Goal: Entertainment & Leisure: Browse casually

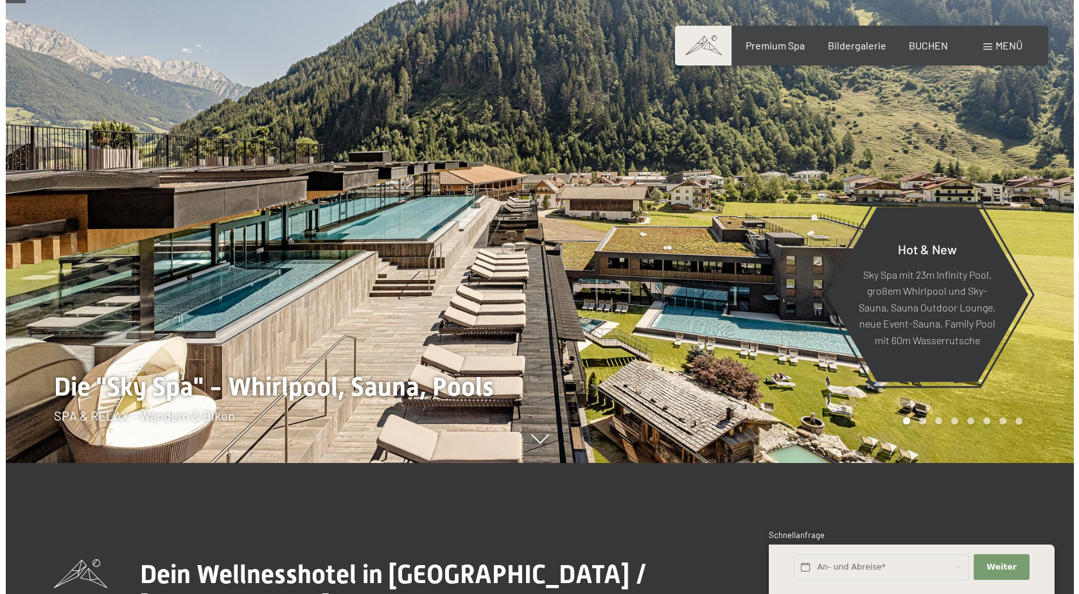
scroll to position [131, 0]
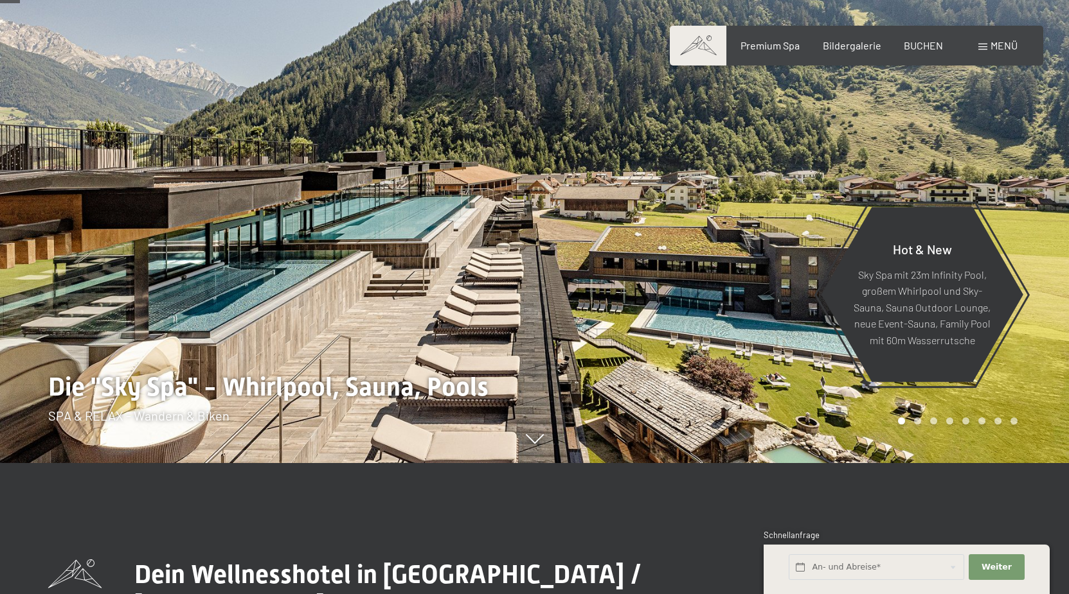
click at [982, 46] on span at bounding box center [982, 47] width 9 height 6
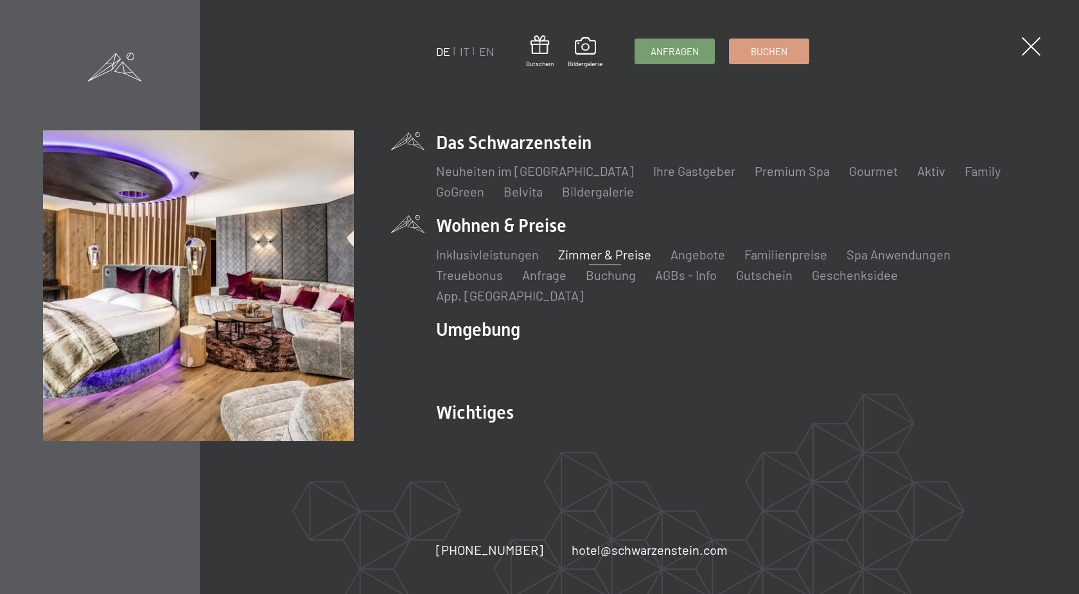
click at [564, 262] on link "Zimmer & Preise" at bounding box center [604, 254] width 93 height 15
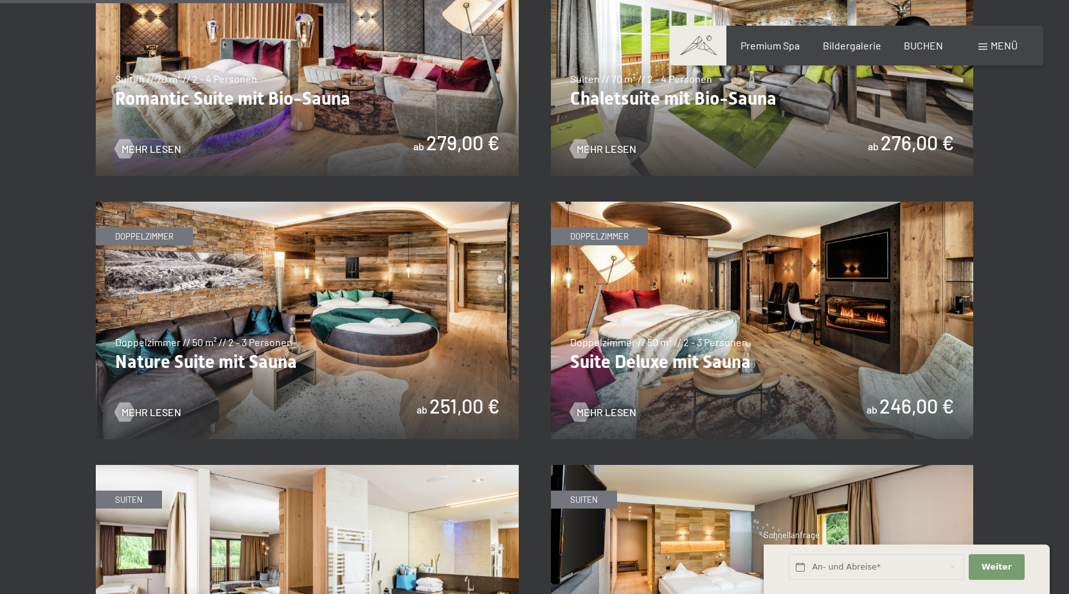
scroll to position [1311, 0]
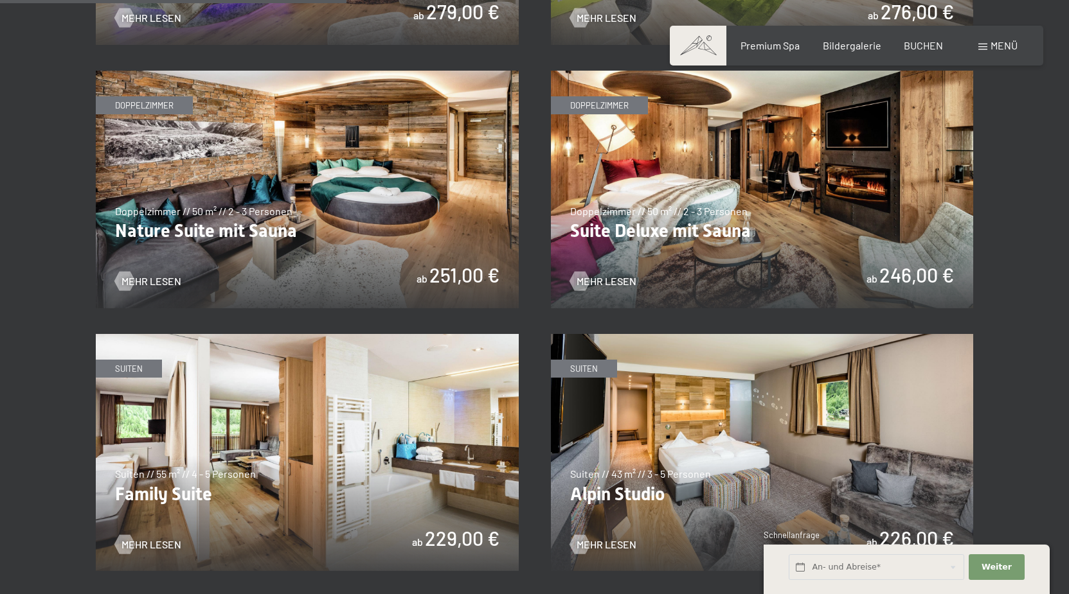
click at [317, 227] on img at bounding box center [307, 190] width 423 height 238
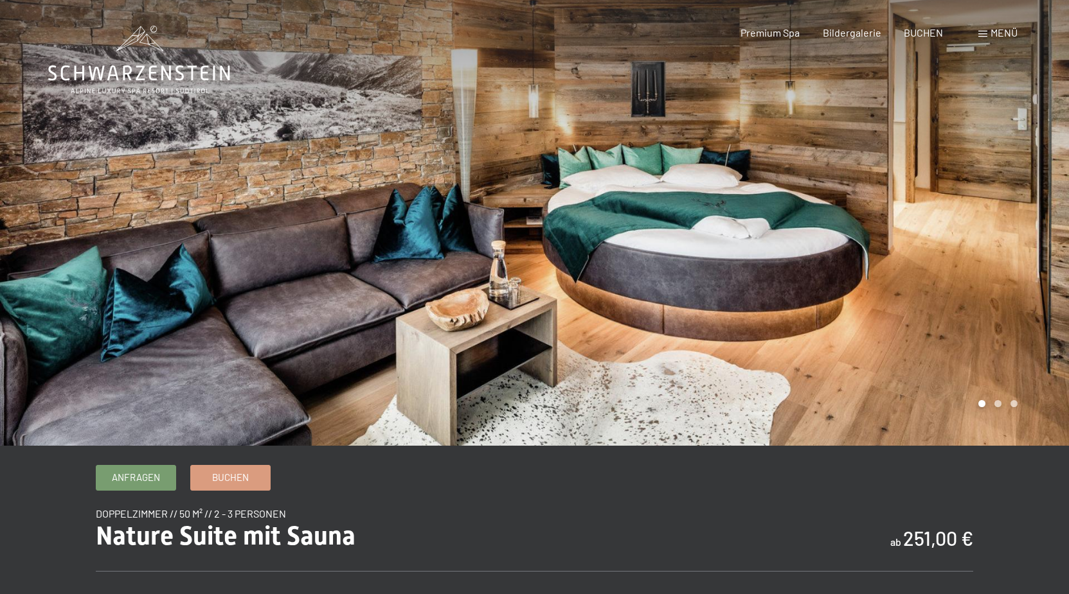
click at [1020, 181] on div at bounding box center [802, 223] width 535 height 446
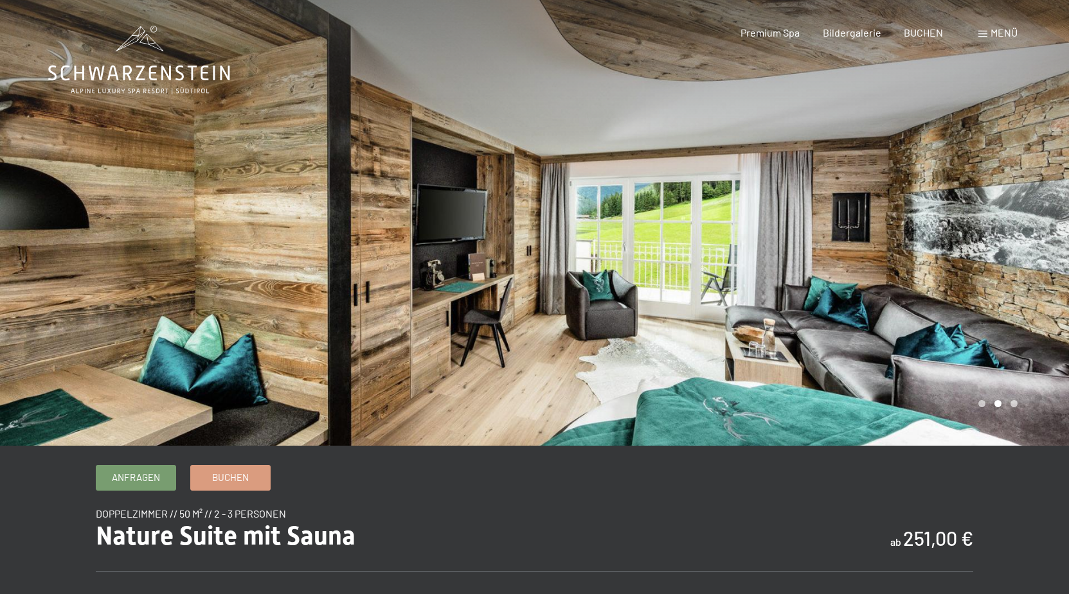
click at [1028, 183] on div at bounding box center [802, 223] width 535 height 446
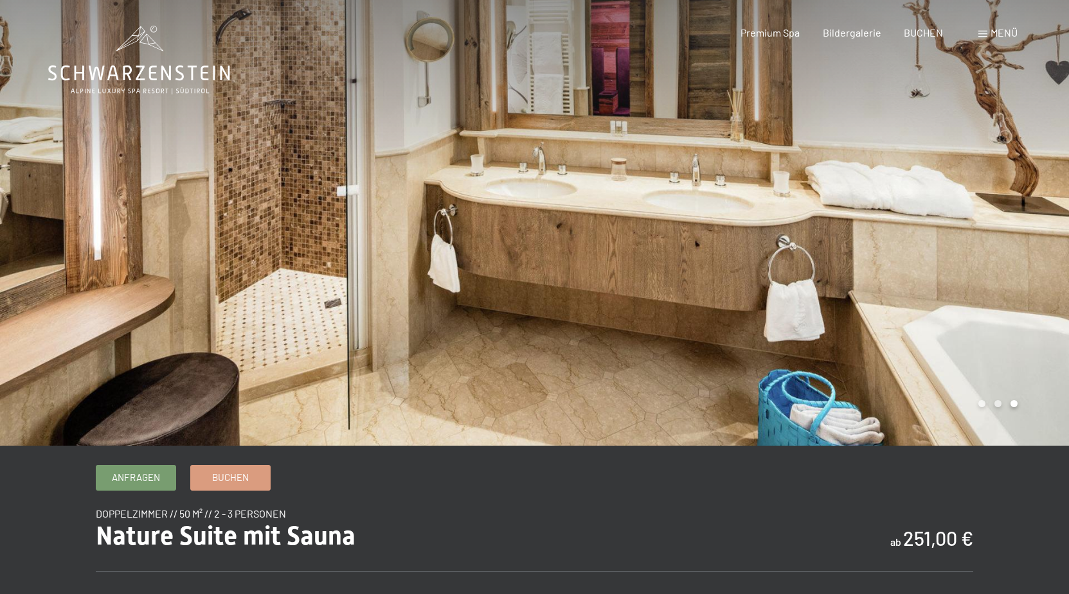
click at [1022, 185] on div at bounding box center [802, 223] width 535 height 446
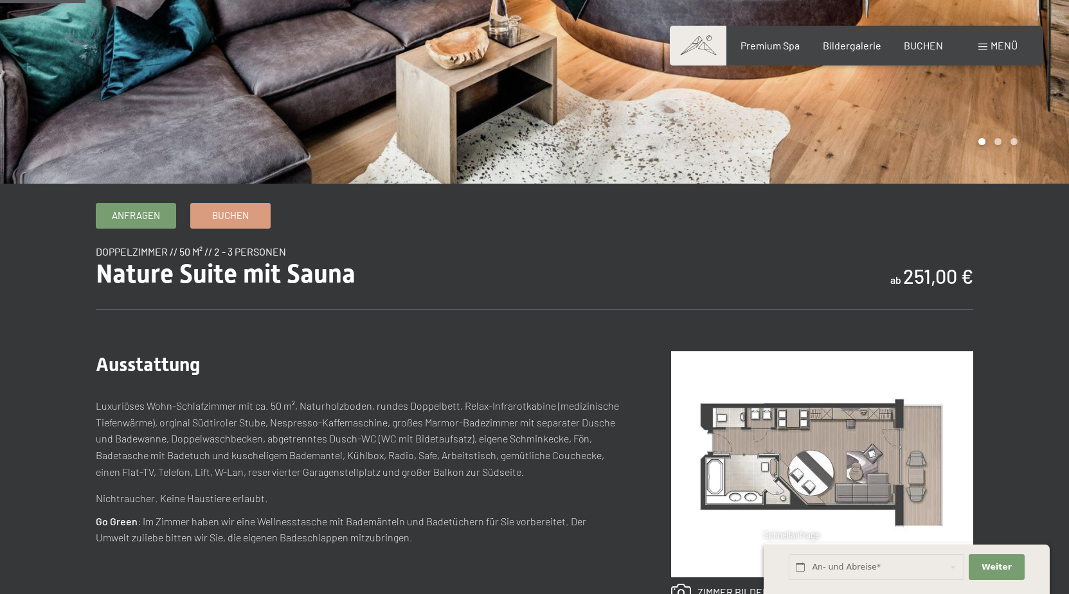
scroll to position [131, 0]
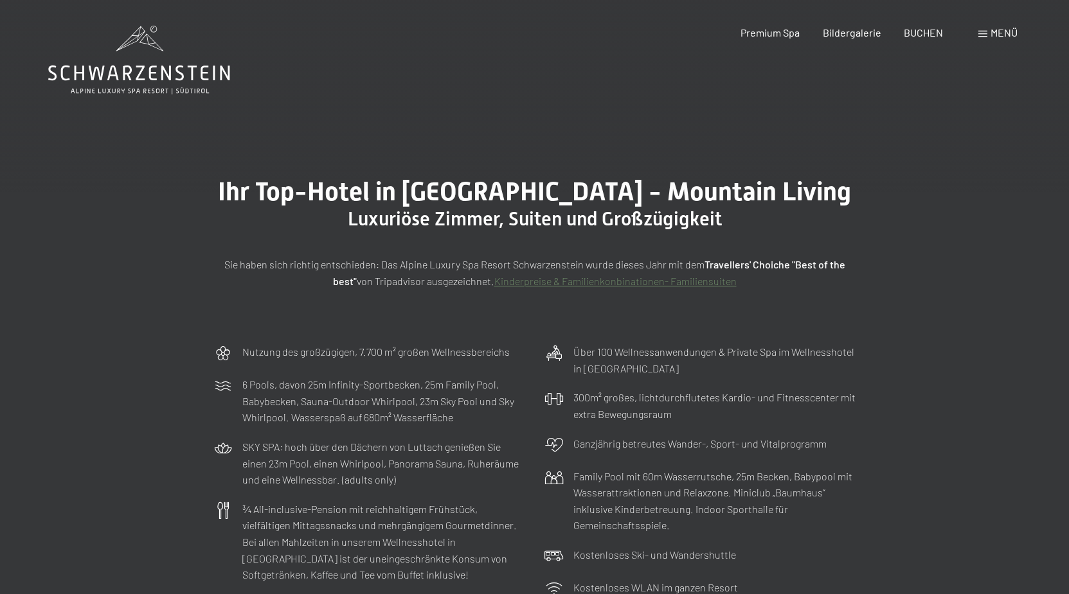
click at [858, 26] on div "Buchen Anfragen Premium Spa Bildergalerie BUCHEN Menü DE IT EN Gutschein Bilder…" at bounding box center [856, 33] width 322 height 14
click at [856, 27] on span "Bildergalerie" at bounding box center [851, 30] width 58 height 12
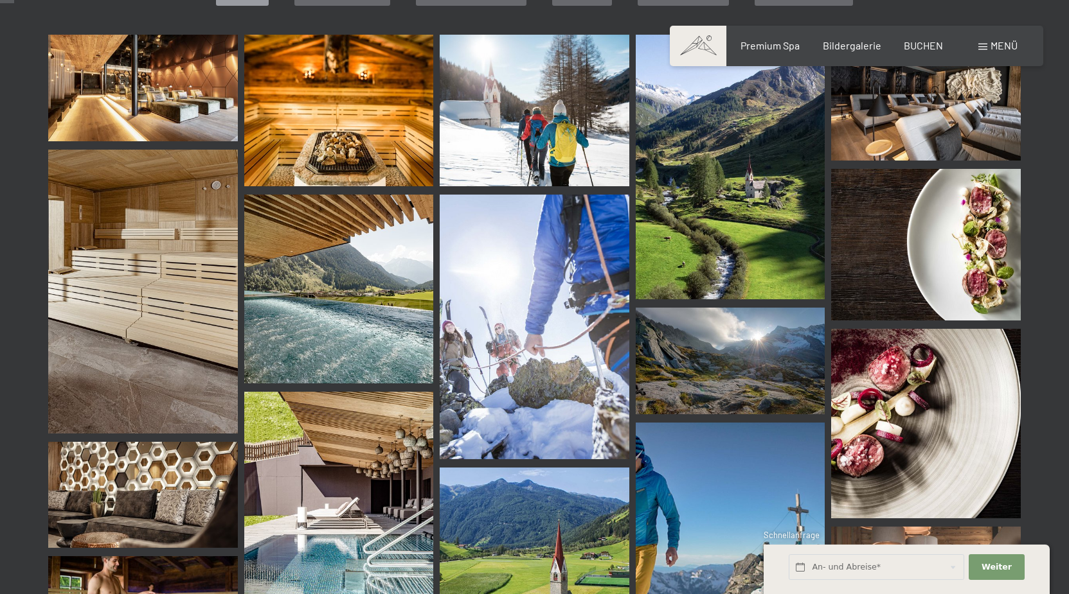
scroll to position [131, 0]
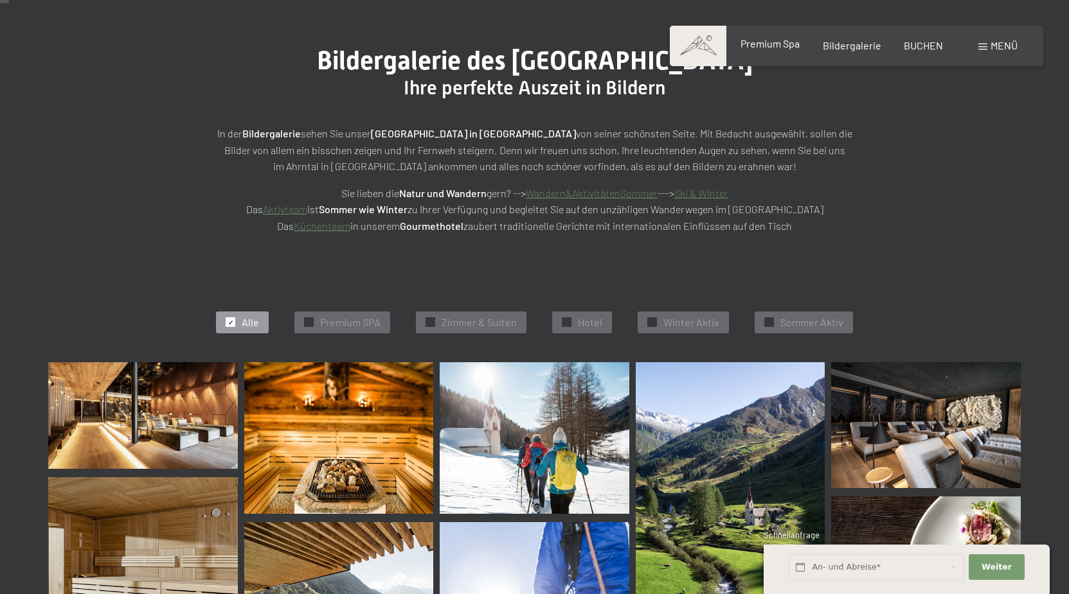
click at [786, 49] on span "Premium Spa" at bounding box center [769, 43] width 59 height 12
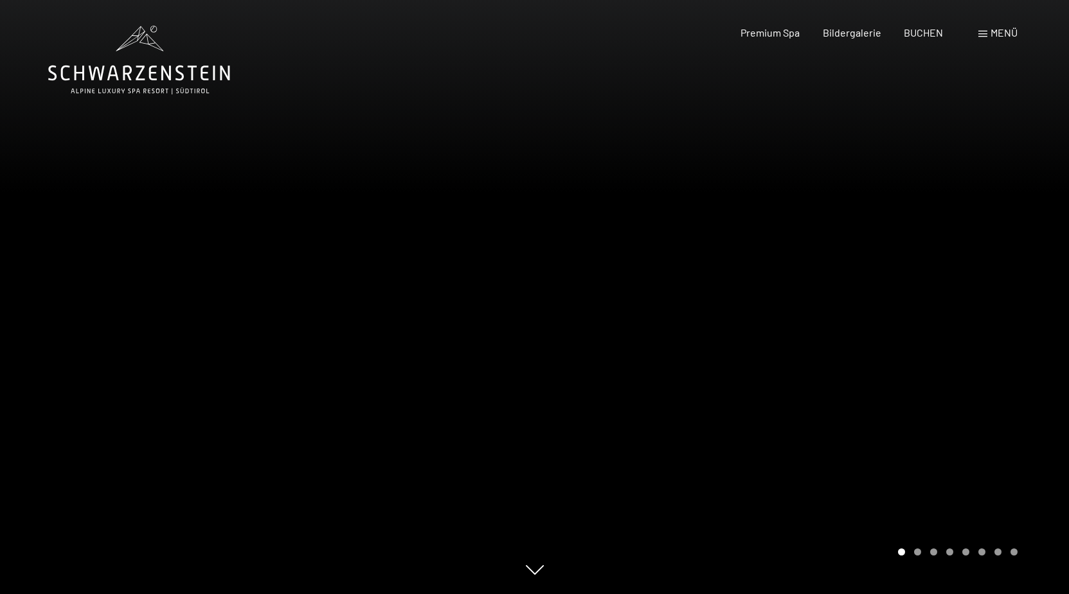
click at [984, 34] on span at bounding box center [982, 34] width 9 height 6
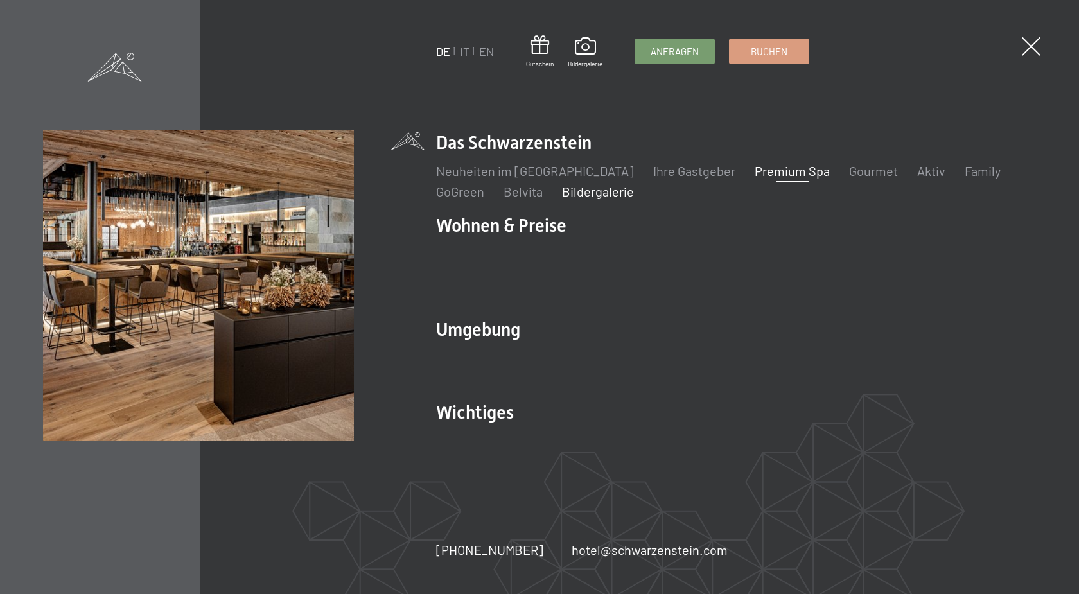
click at [580, 199] on link "Bildergalerie" at bounding box center [598, 191] width 72 height 15
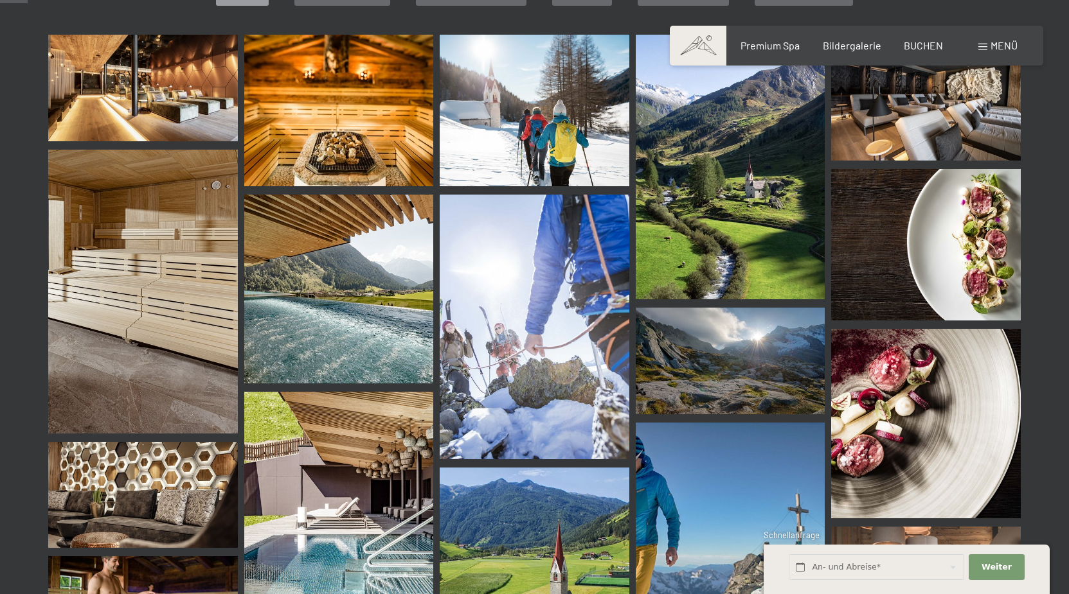
scroll to position [197, 0]
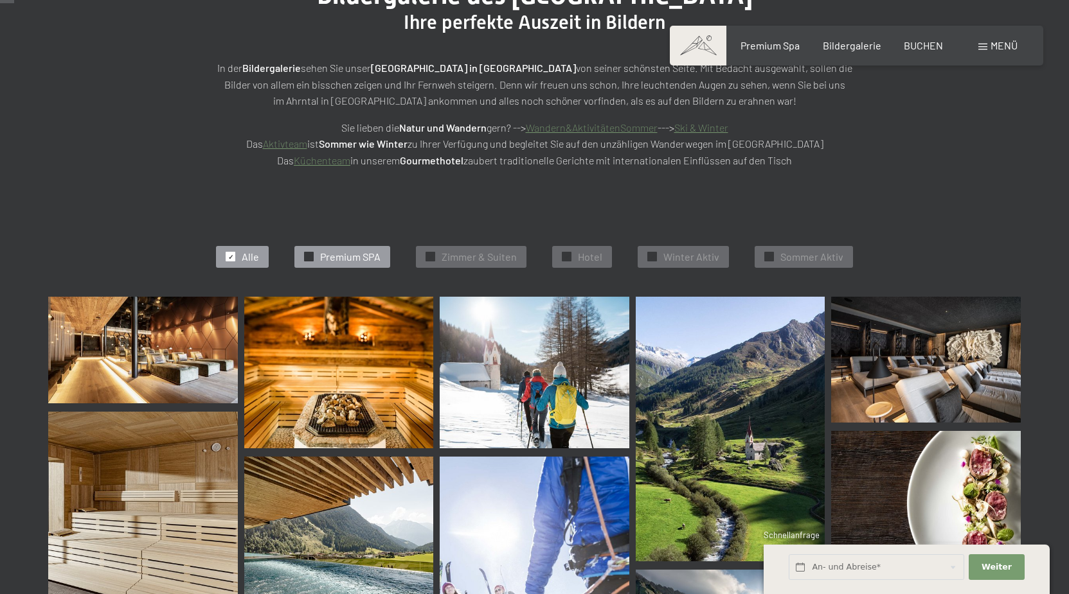
click at [341, 253] on span "Premium SPA" at bounding box center [350, 257] width 60 height 14
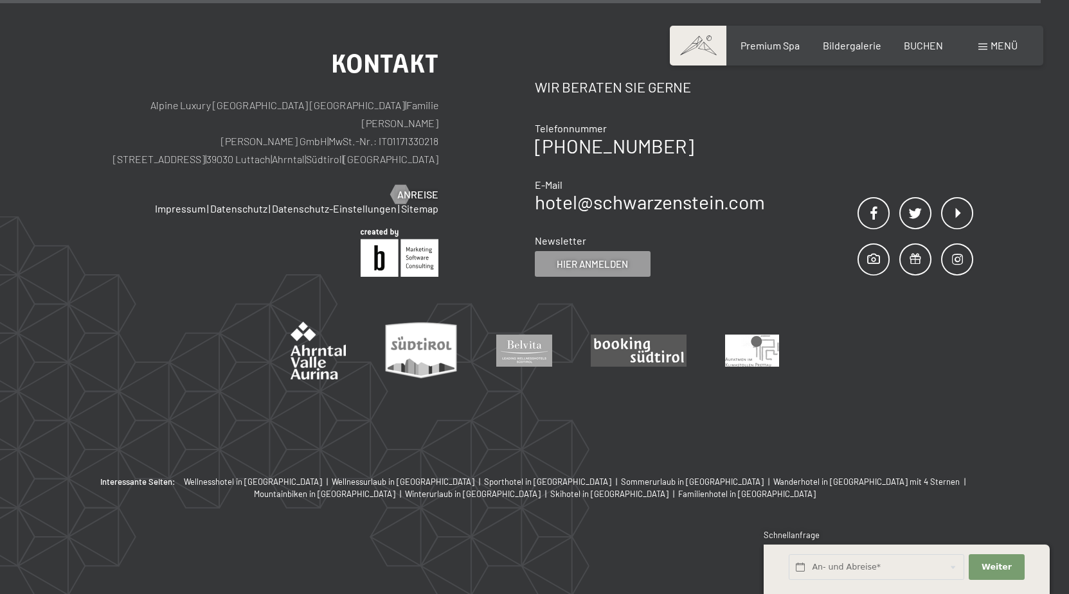
scroll to position [1910, 0]
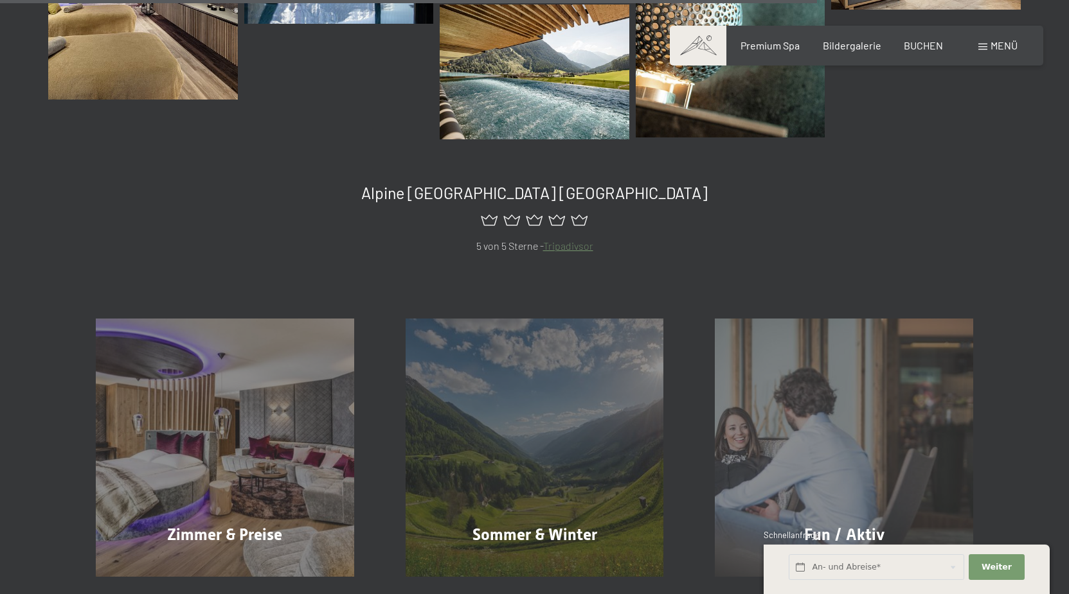
click at [847, 39] on div "Buchen Anfragen Premium Spa Bildergalerie BUCHEN Menü DE IT EN Gutschein Bilder…" at bounding box center [856, 46] width 322 height 14
click at [847, 46] on span "Bildergalerie" at bounding box center [851, 43] width 58 height 12
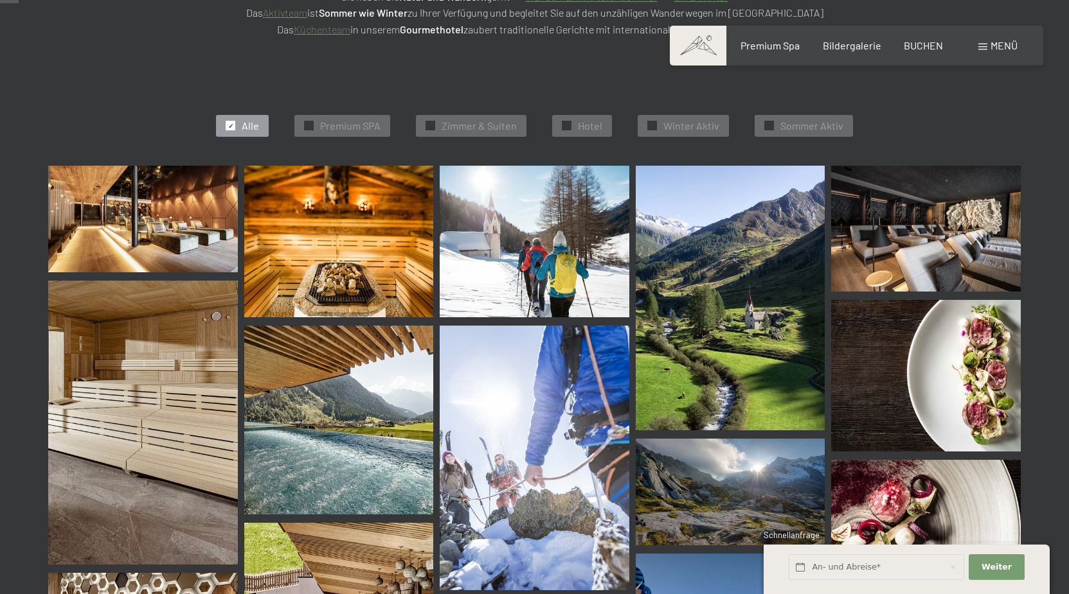
scroll to position [328, 0]
click at [759, 121] on div "✓ Sommer Aktiv" at bounding box center [803, 126] width 98 height 22
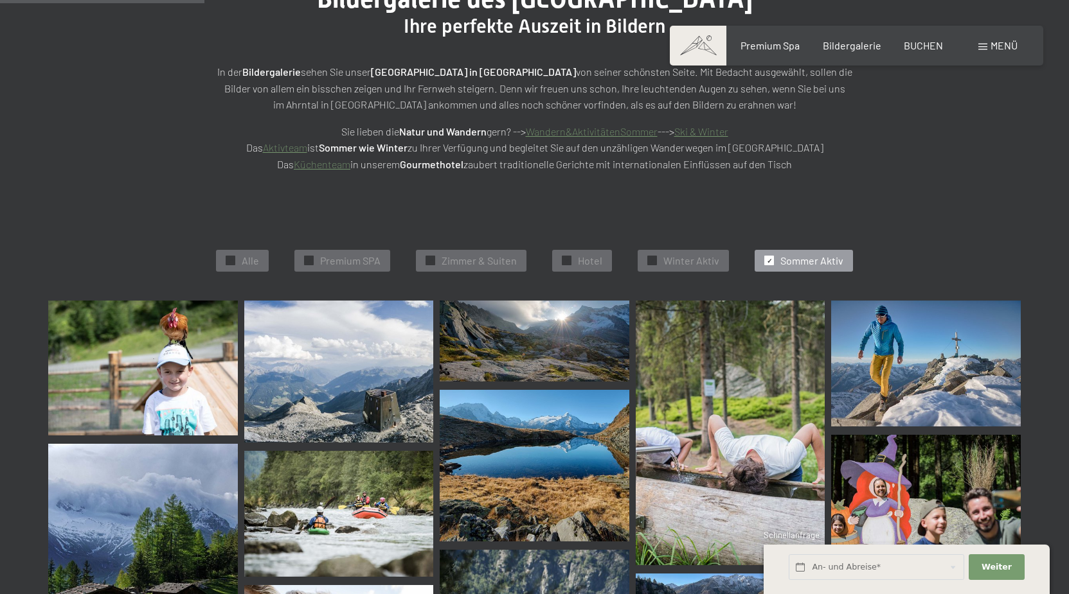
scroll to position [127, 0]
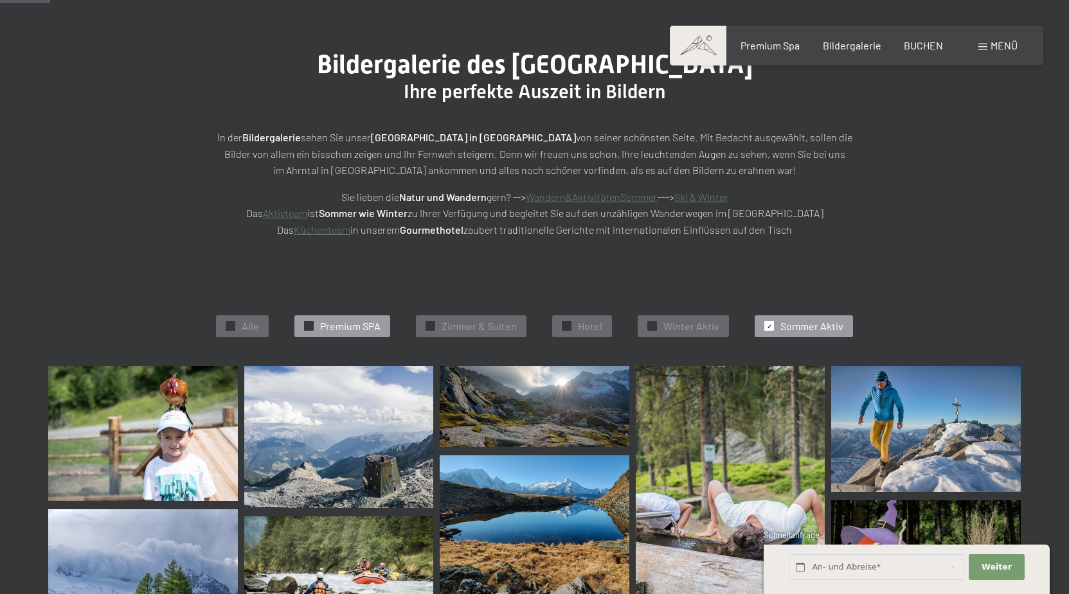
click at [362, 323] on span "Premium SPA" at bounding box center [350, 326] width 60 height 14
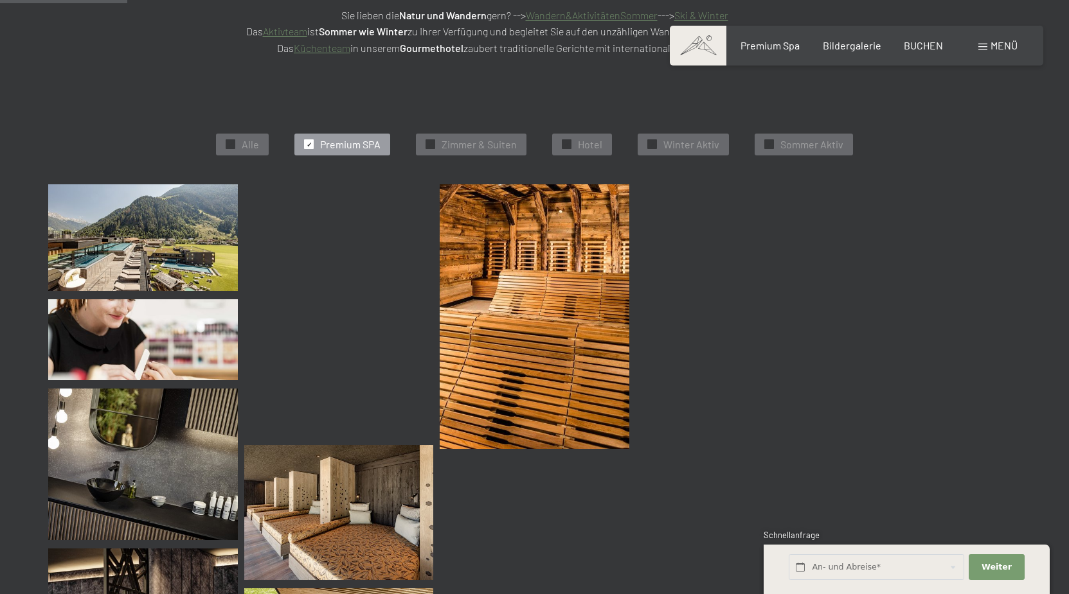
scroll to position [324, 0]
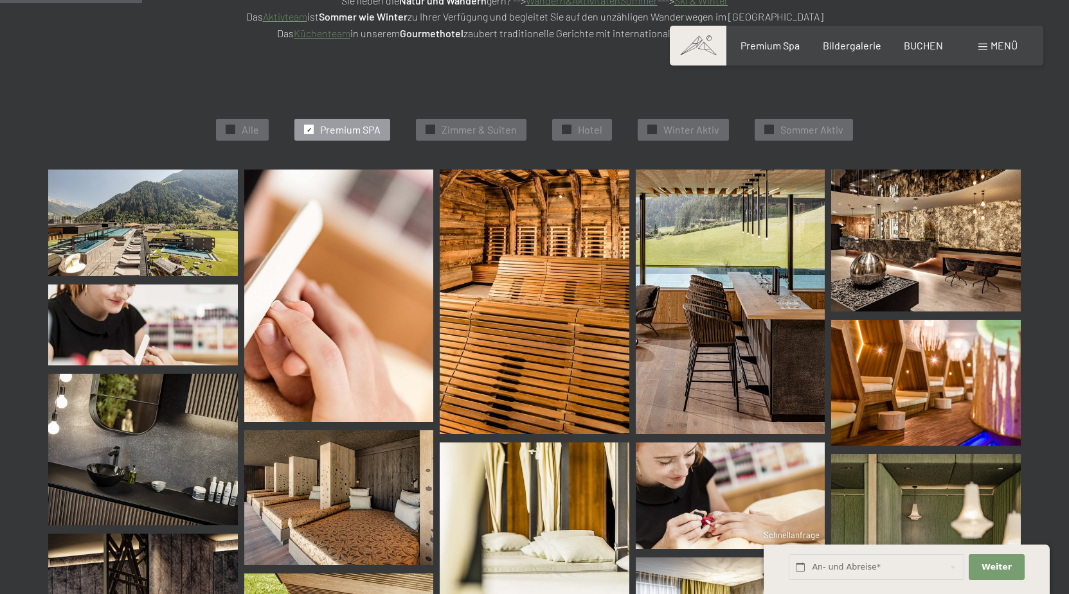
click at [97, 255] on img at bounding box center [143, 223] width 190 height 107
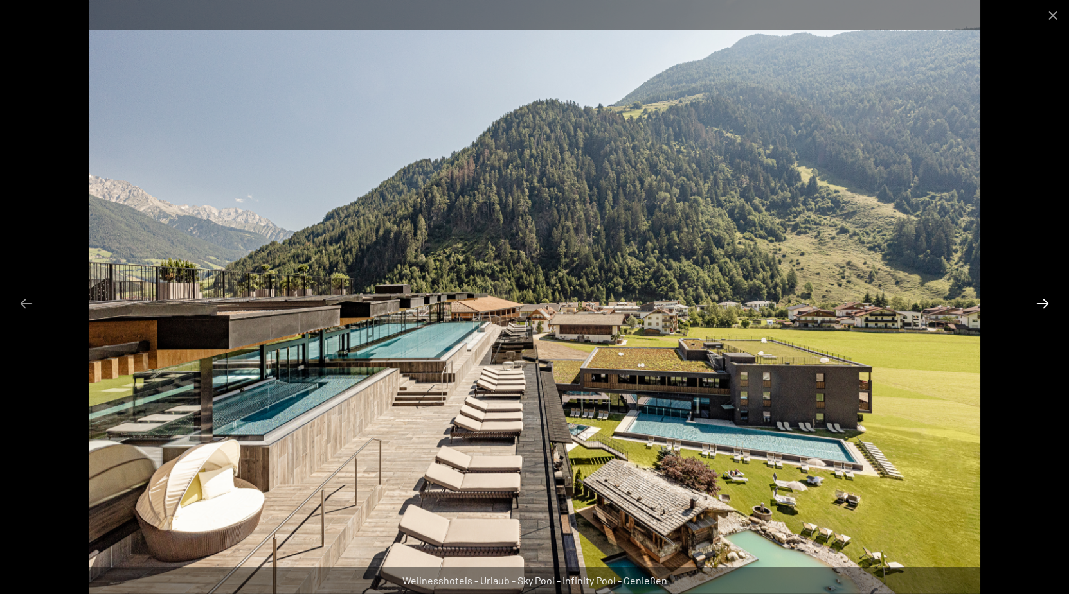
click at [1048, 300] on button "Next slide" at bounding box center [1042, 303] width 27 height 25
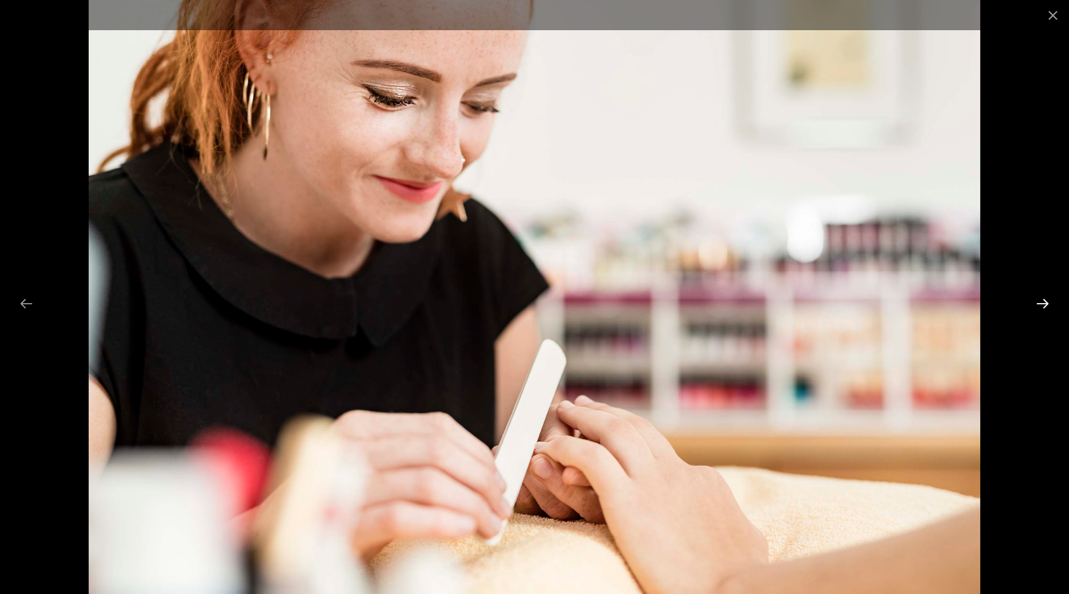
click at [1048, 300] on button "Next slide" at bounding box center [1042, 303] width 27 height 25
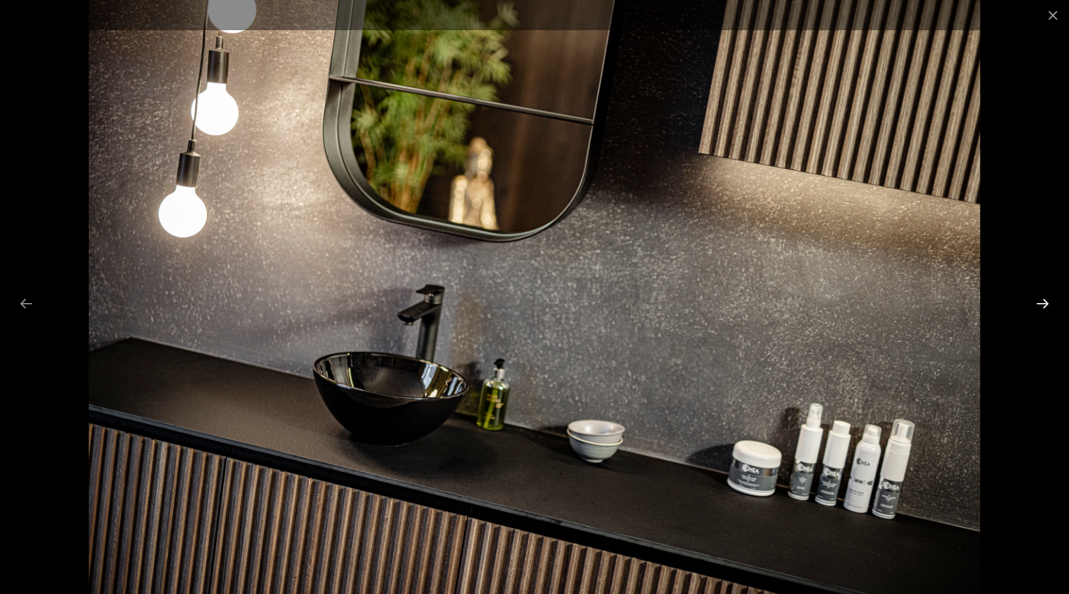
click at [1047, 300] on button "Next slide" at bounding box center [1042, 303] width 27 height 25
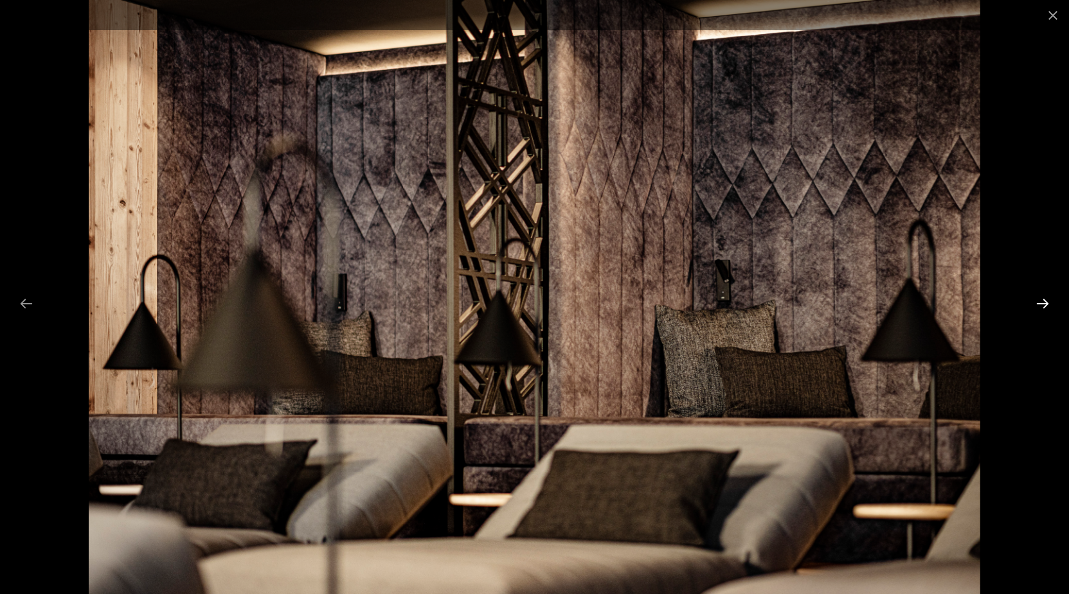
click at [1047, 300] on button "Next slide" at bounding box center [1042, 303] width 27 height 25
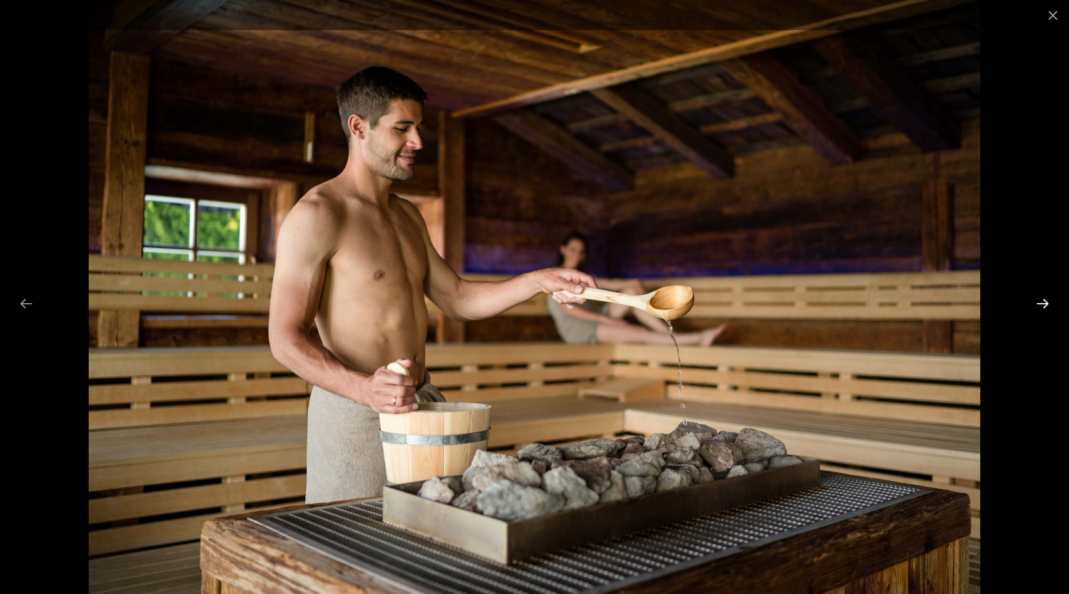
click at [1047, 300] on button "Next slide" at bounding box center [1042, 303] width 27 height 25
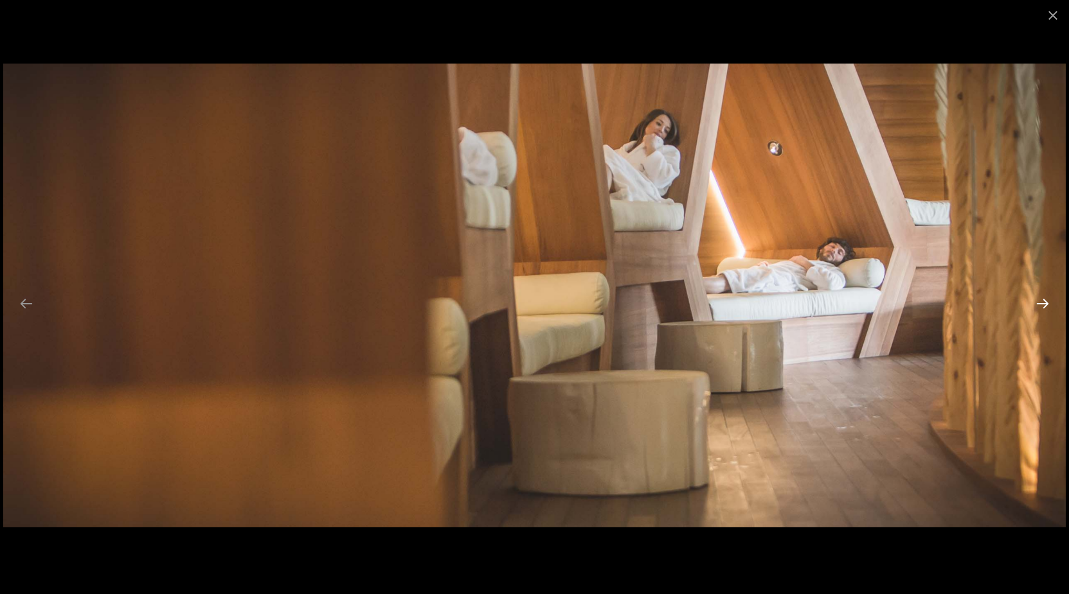
click at [1047, 300] on button "Next slide" at bounding box center [1042, 303] width 27 height 25
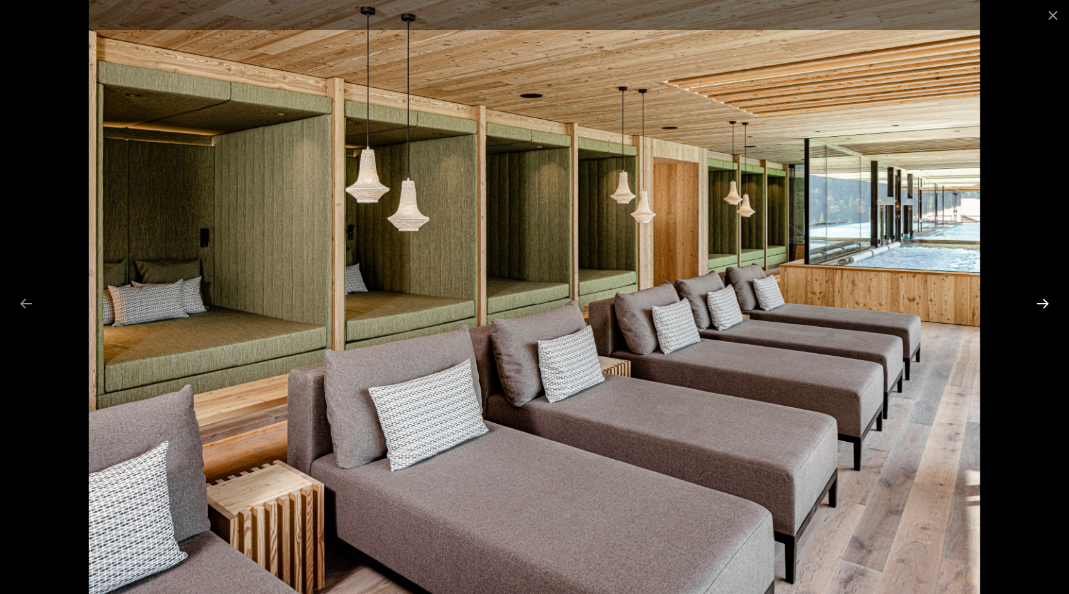
click at [1046, 300] on button "Next slide" at bounding box center [1042, 303] width 27 height 25
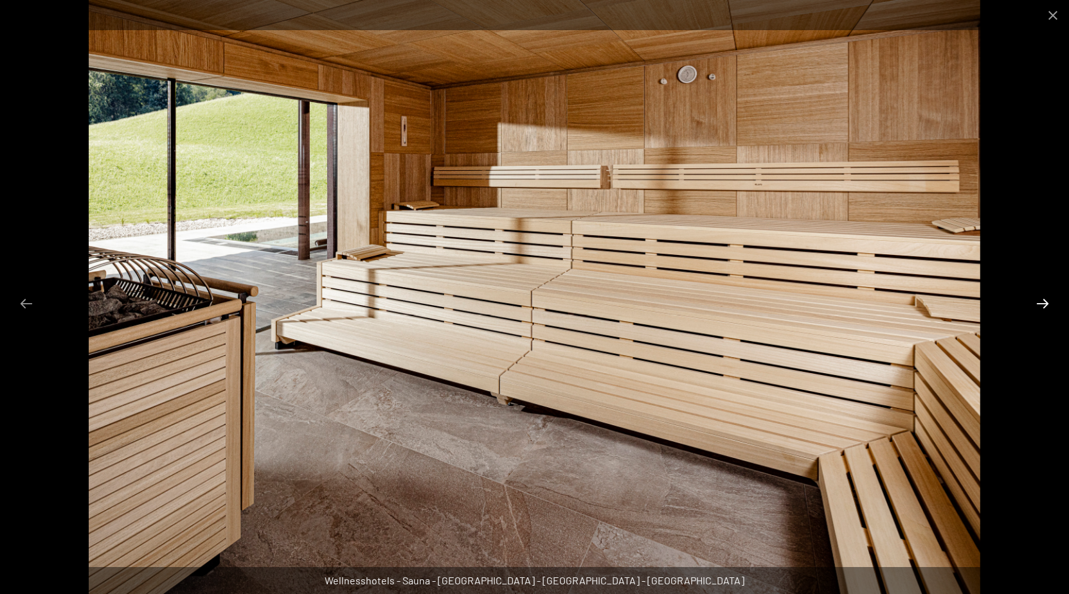
click at [1046, 300] on button "Next slide" at bounding box center [1042, 303] width 27 height 25
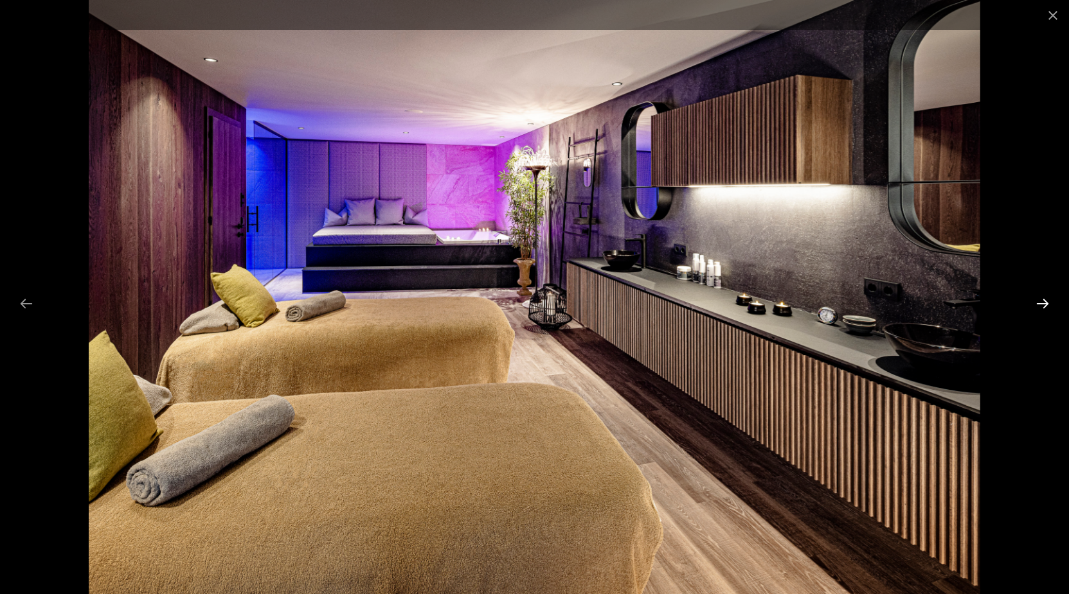
click at [1046, 300] on button "Next slide" at bounding box center [1042, 303] width 27 height 25
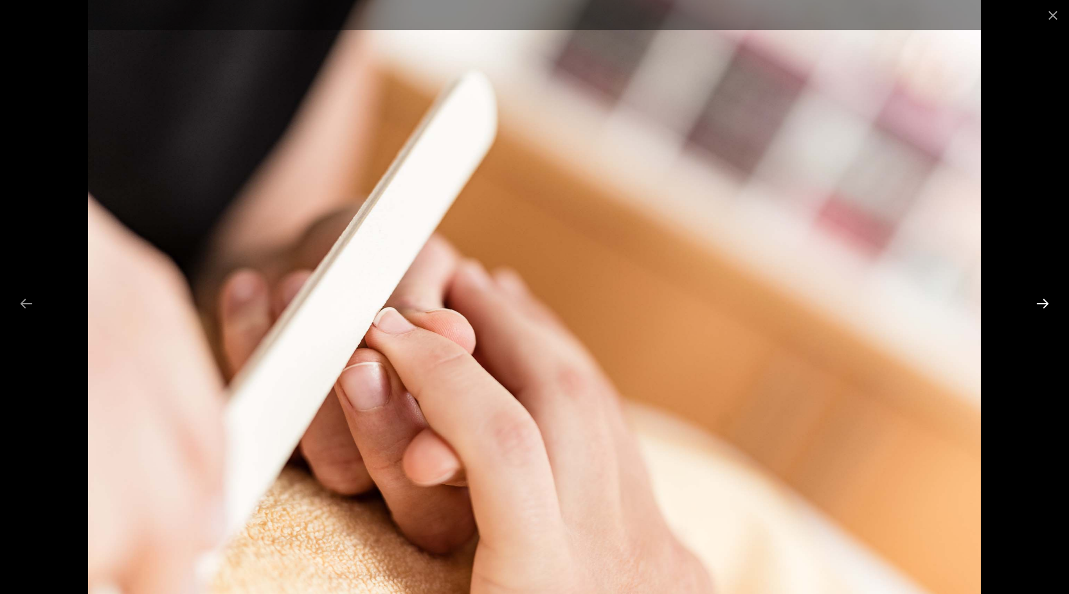
click at [1046, 300] on button "Next slide" at bounding box center [1042, 303] width 27 height 25
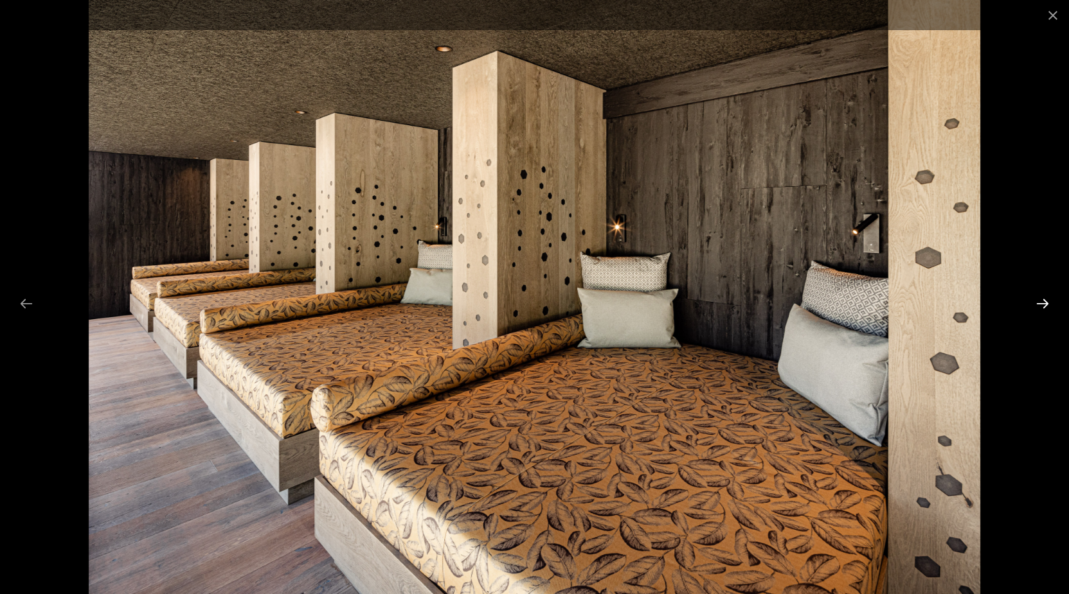
click at [1046, 300] on button "Next slide" at bounding box center [1042, 303] width 27 height 25
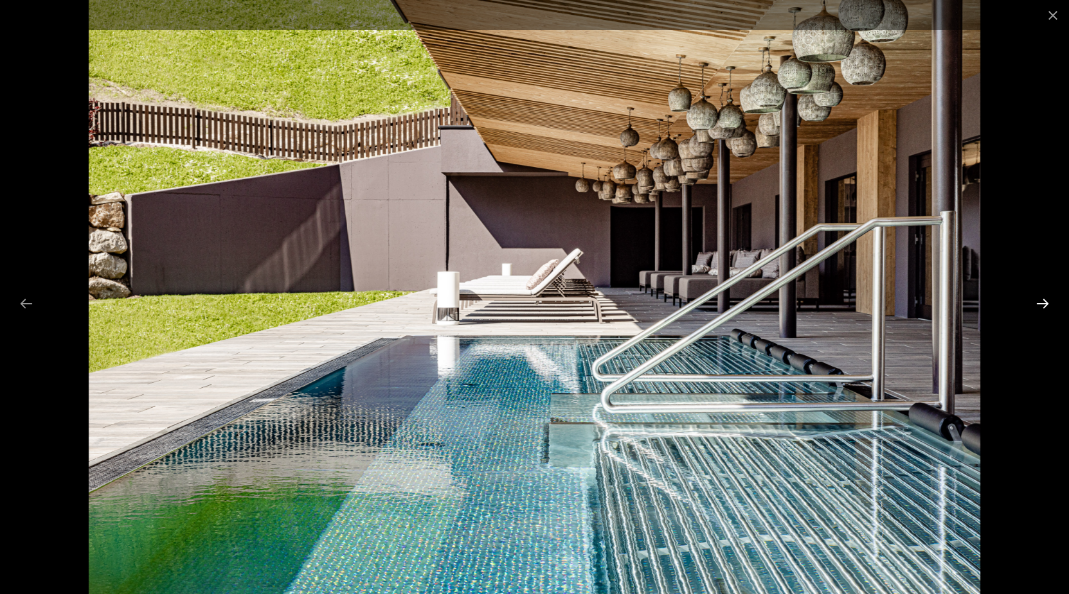
click at [1046, 300] on button "Next slide" at bounding box center [1042, 303] width 27 height 25
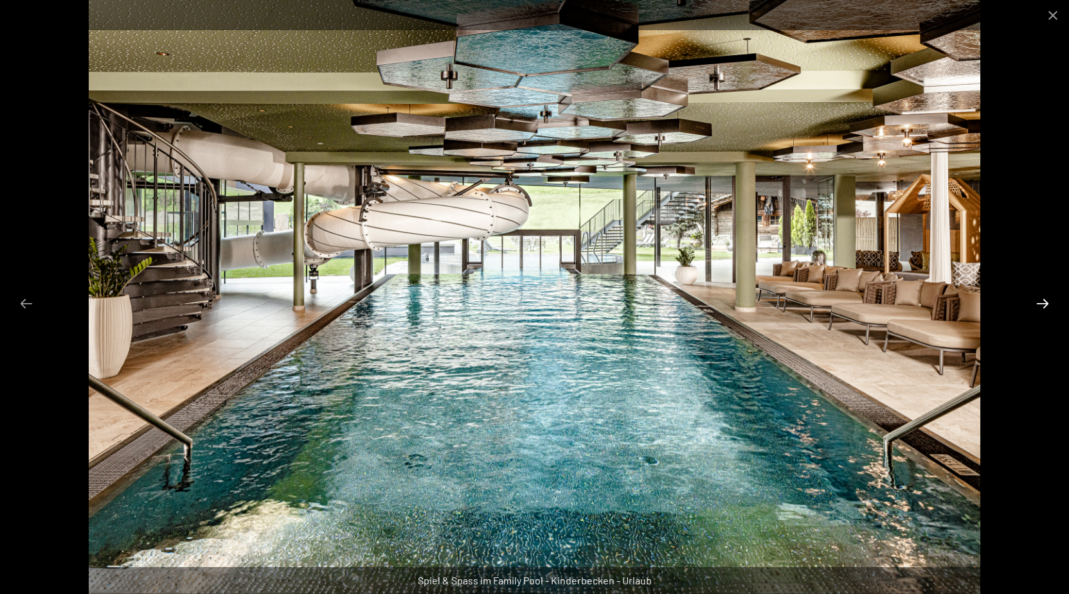
click at [1043, 295] on button "Next slide" at bounding box center [1042, 303] width 27 height 25
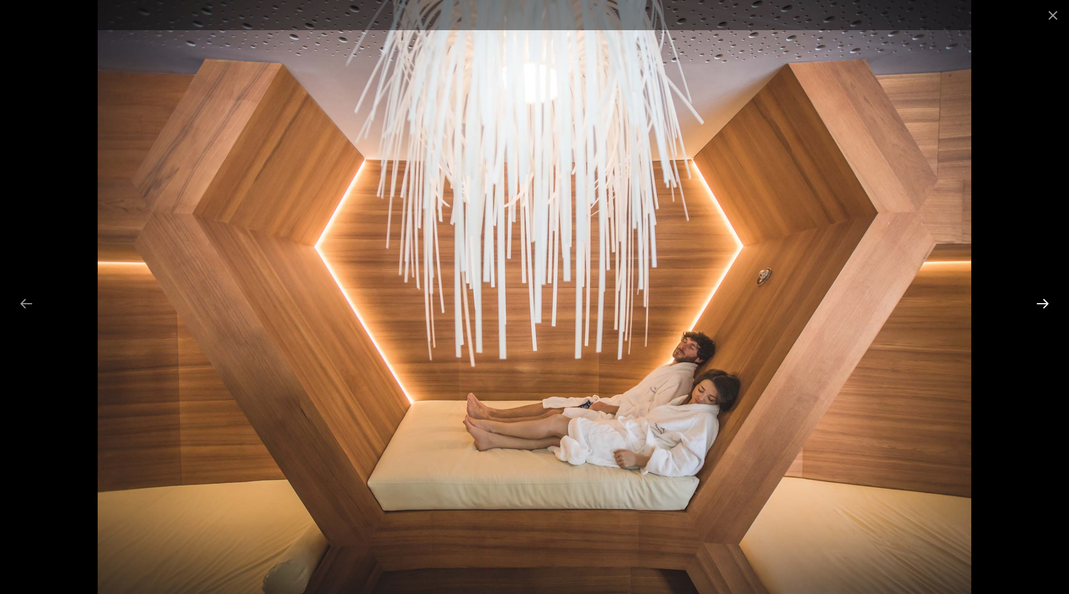
click at [1043, 295] on button "Next slide" at bounding box center [1042, 303] width 27 height 25
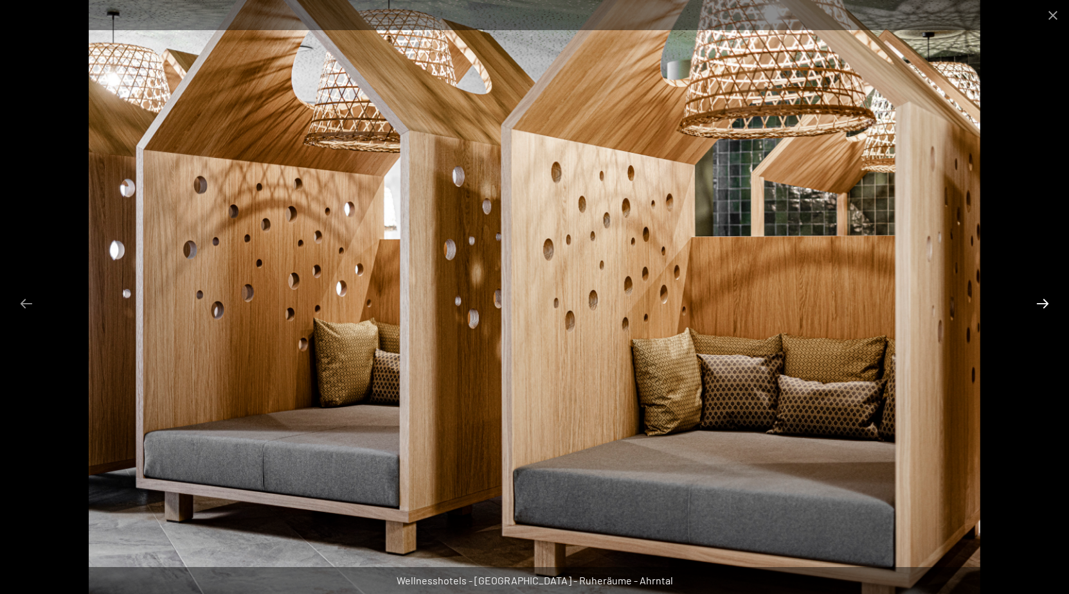
click at [1039, 303] on button "Next slide" at bounding box center [1042, 303] width 27 height 25
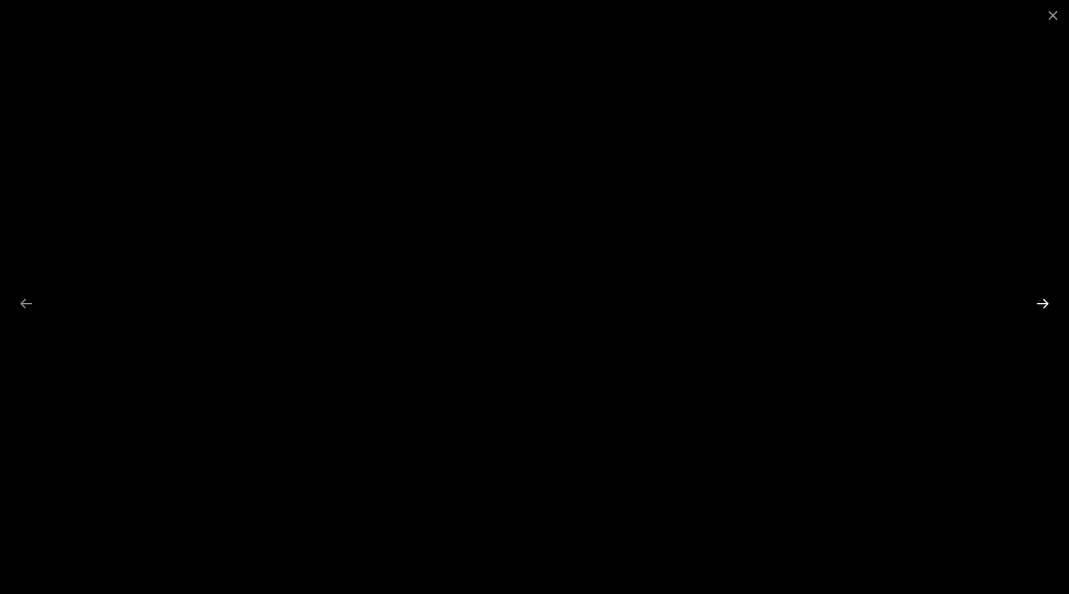
click at [1039, 303] on button "Next slide" at bounding box center [1042, 303] width 27 height 25
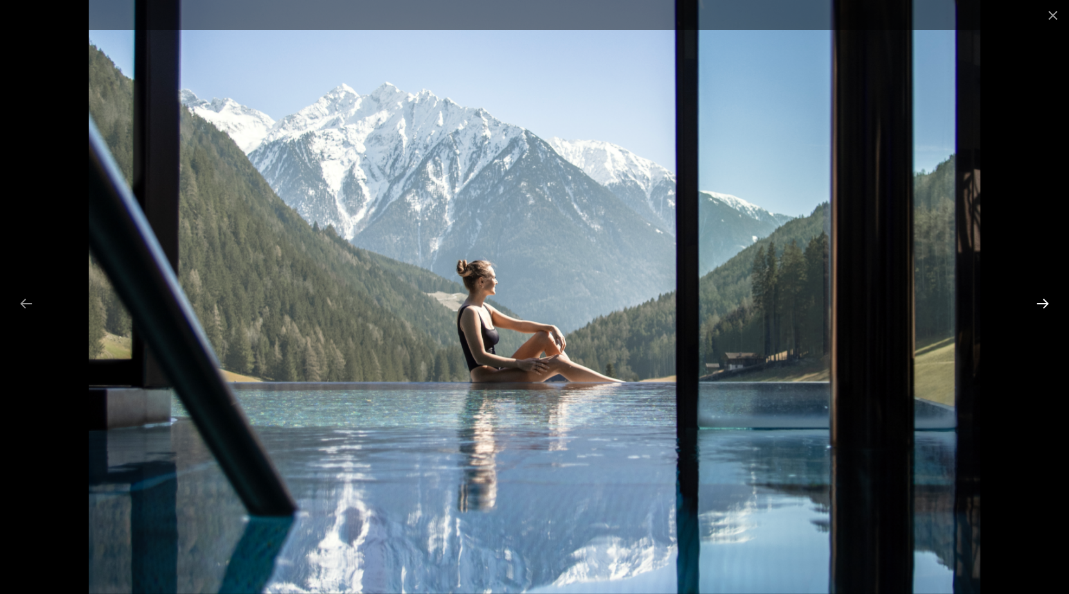
click at [1042, 311] on button "Next slide" at bounding box center [1042, 303] width 27 height 25
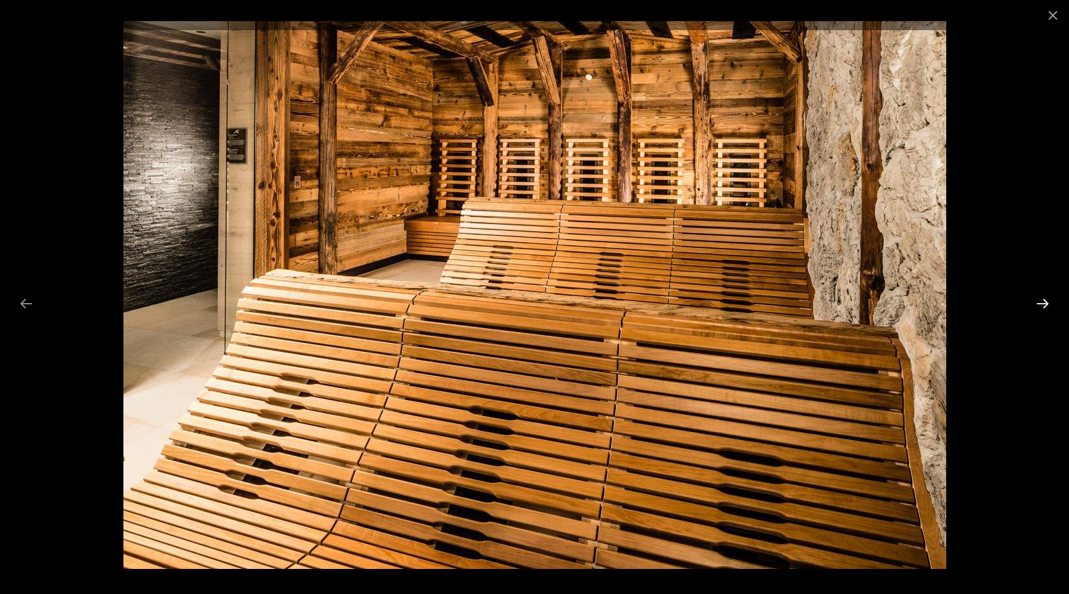
click at [1042, 311] on button "Next slide" at bounding box center [1042, 303] width 27 height 25
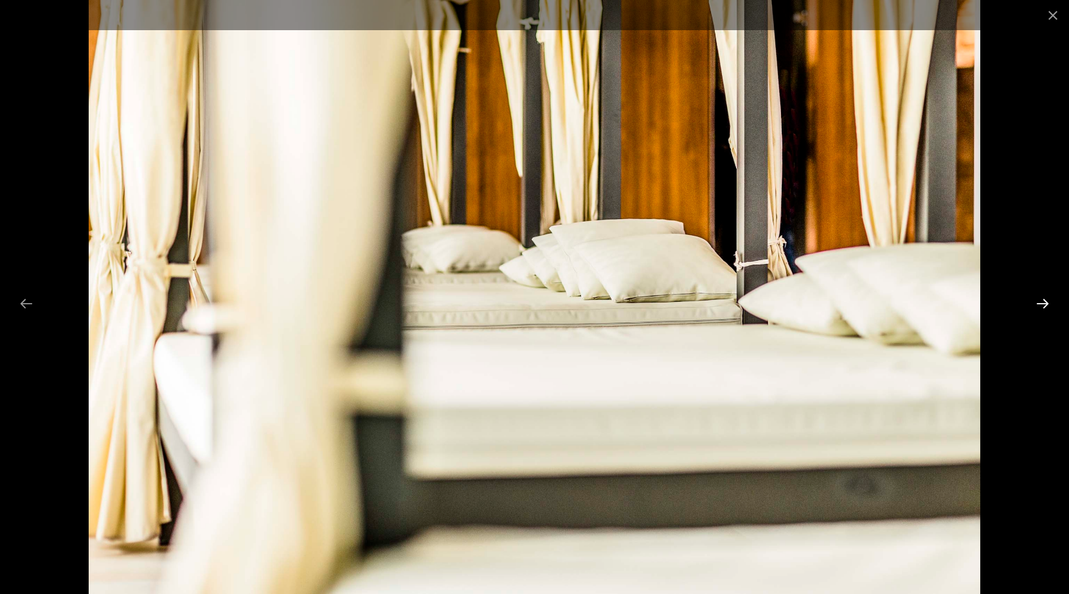
click at [1042, 311] on button "Next slide" at bounding box center [1042, 303] width 27 height 25
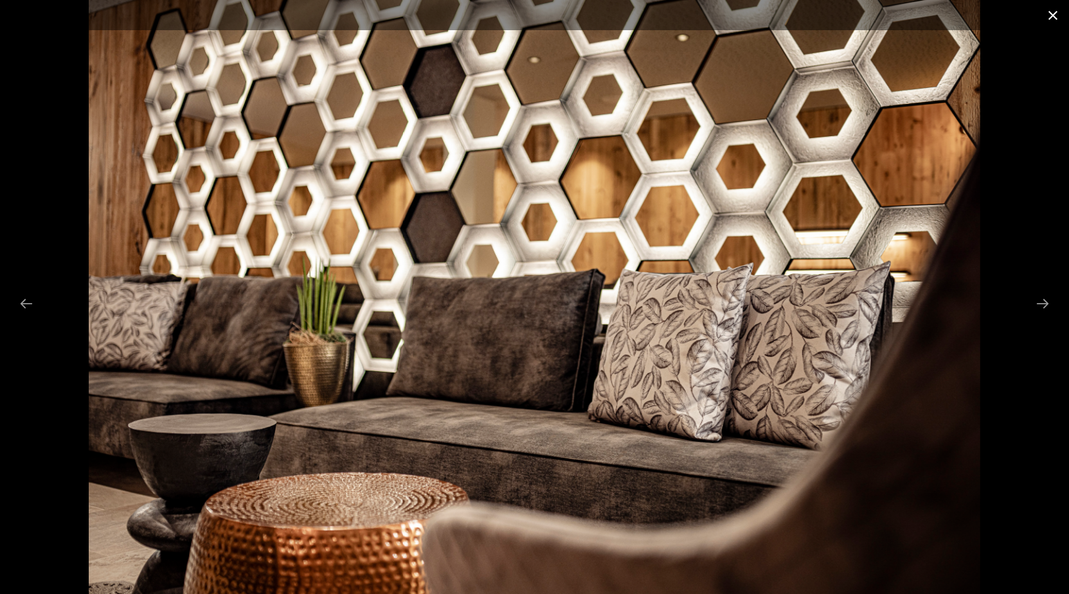
click at [1052, 20] on button "Close gallery" at bounding box center [1052, 15] width 32 height 30
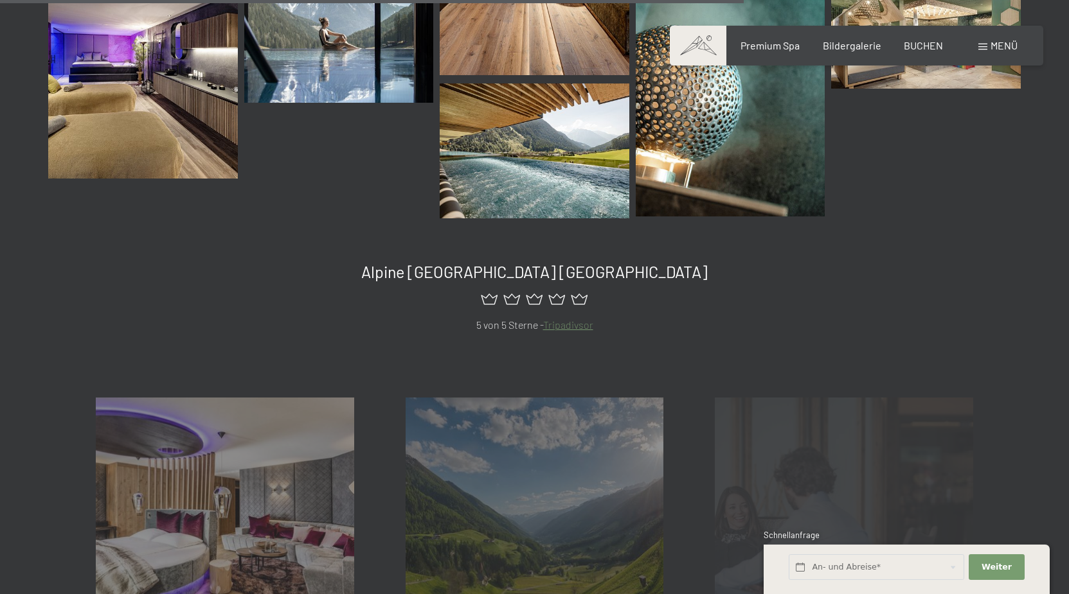
scroll to position [2159, 0]
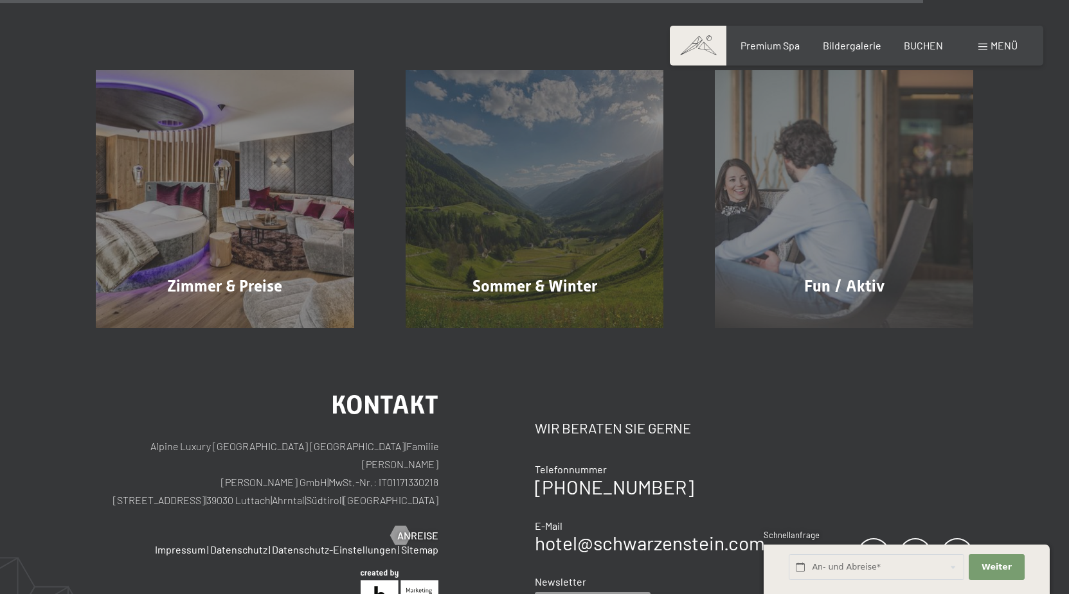
click at [25, 431] on div "Kontakt Alpine Luxury SPA Resort SCHWARZENSTEIN | Familie Zimmerhofer Otmar Zim…" at bounding box center [534, 573] width 1069 height 490
